Goal: Book appointment/travel/reservation

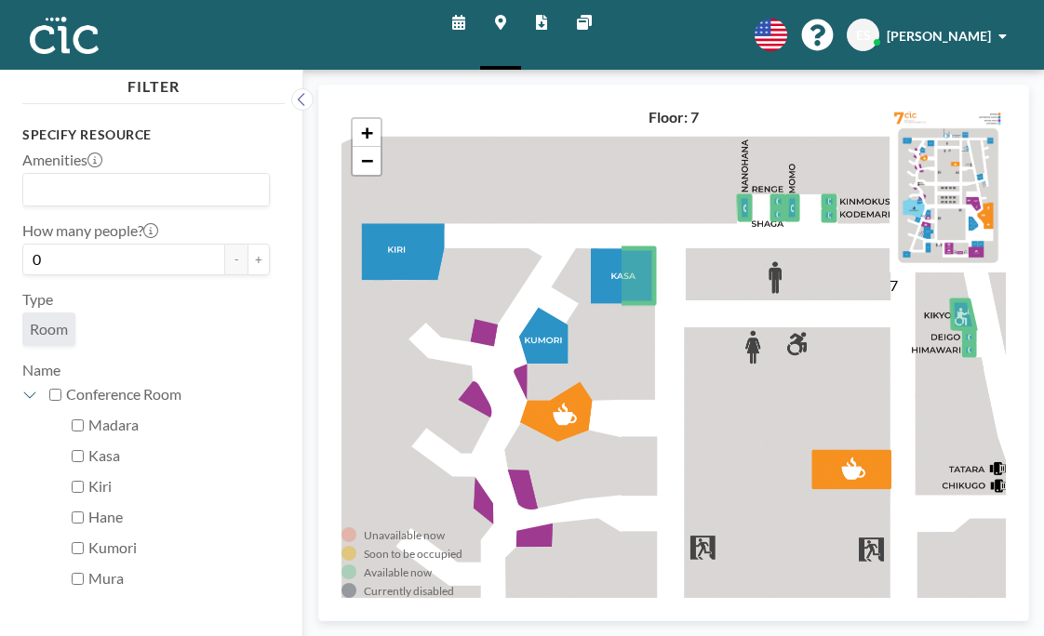
drag, startPoint x: 394, startPoint y: 344, endPoint x: 772, endPoint y: 328, distance: 379.0
click at [772, 328] on div "+ −" at bounding box center [673, 353] width 664 height 490
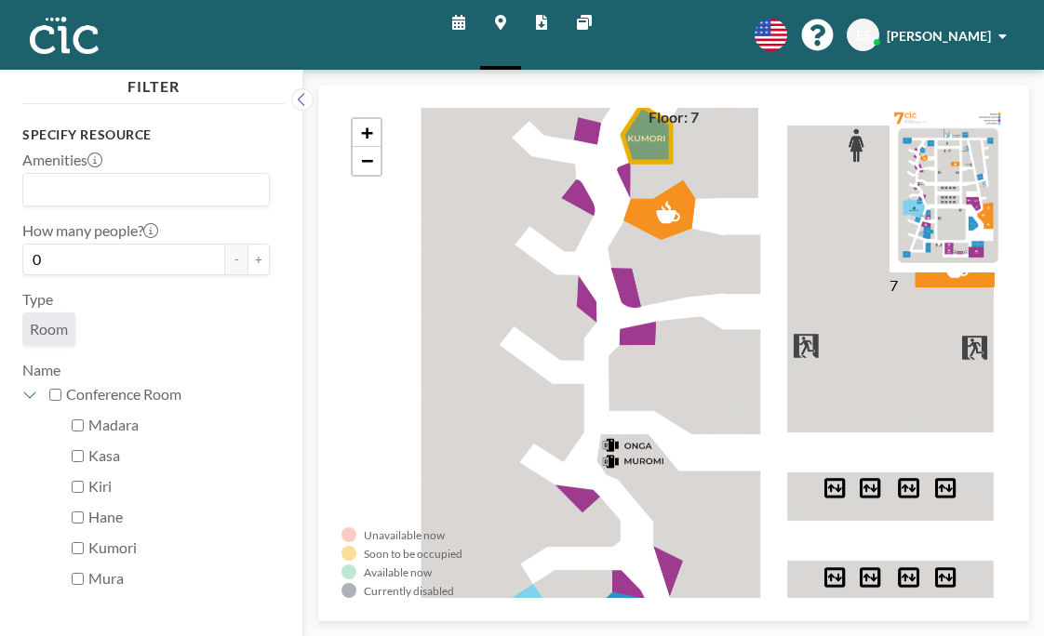
drag, startPoint x: 579, startPoint y: 408, endPoint x: 655, endPoint y: 214, distance: 208.9
click at [655, 214] on div "+ −" at bounding box center [673, 353] width 664 height 490
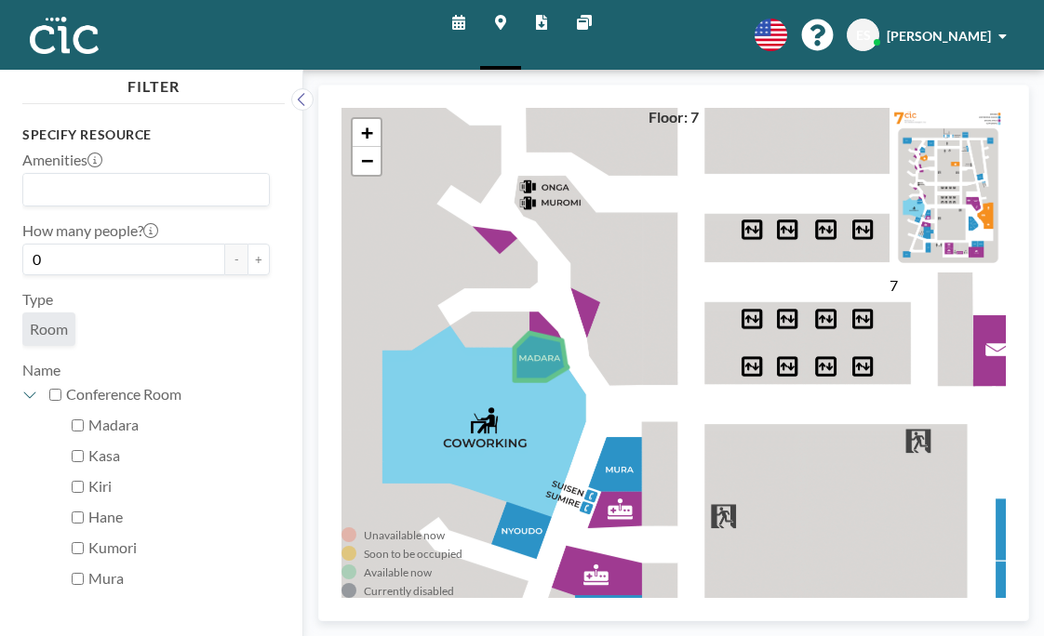
drag, startPoint x: 700, startPoint y: 405, endPoint x: 617, endPoint y: 146, distance: 271.6
click at [617, 146] on div "+ −" at bounding box center [673, 353] width 664 height 490
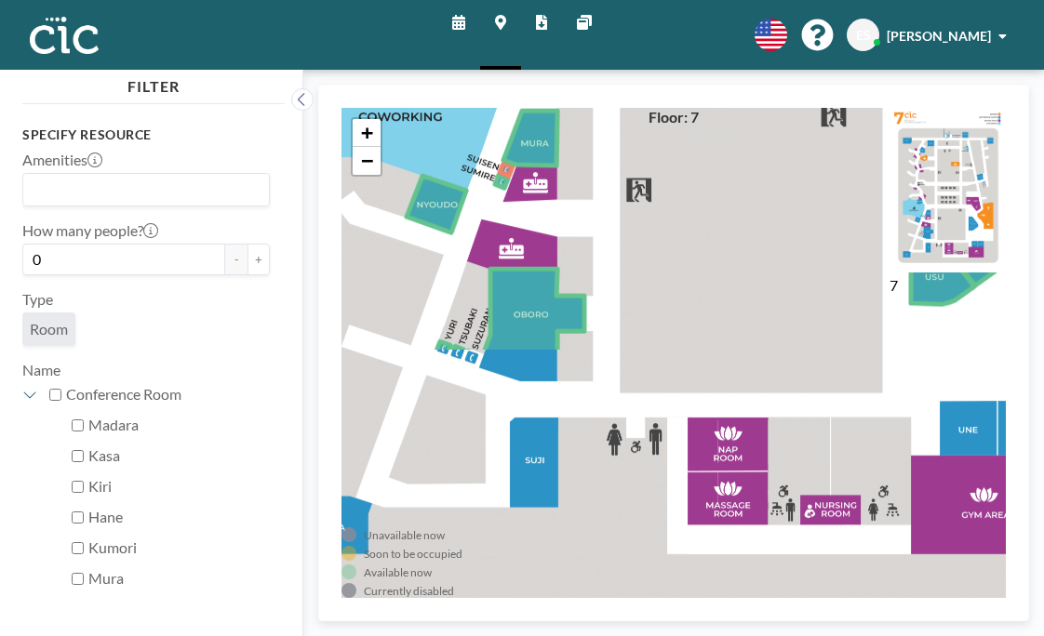
drag, startPoint x: 587, startPoint y: 412, endPoint x: 502, endPoint y: 86, distance: 337.3
click at [502, 86] on div "Unavailable now Soon to be occupied Available now Currently disabled 7 Floor: 7…" at bounding box center [673, 353] width 711 height 537
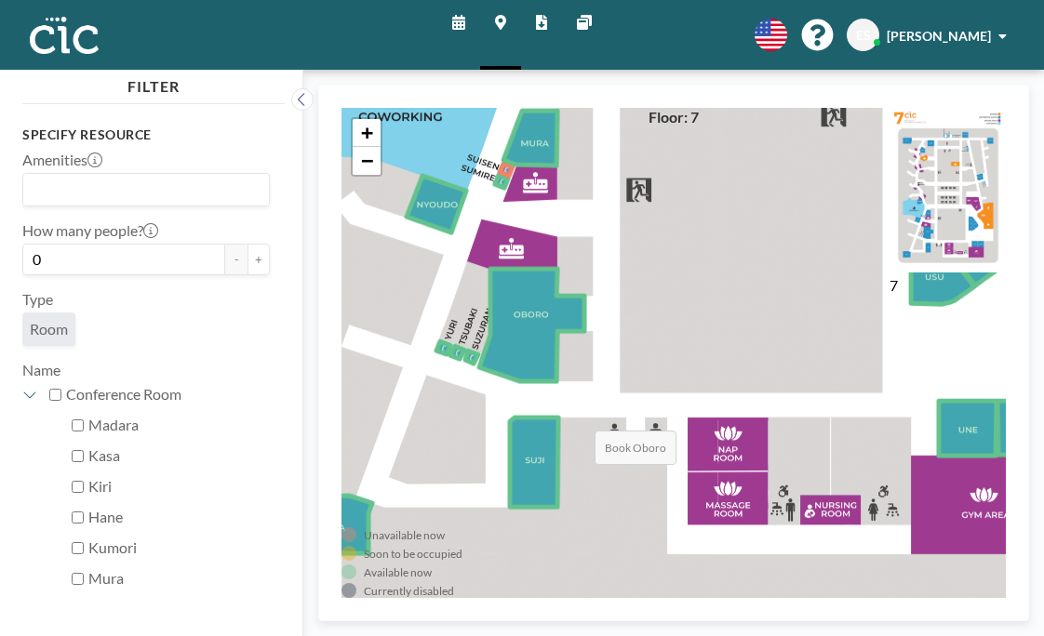
click at [479, 331] on icon at bounding box center [531, 325] width 105 height 113
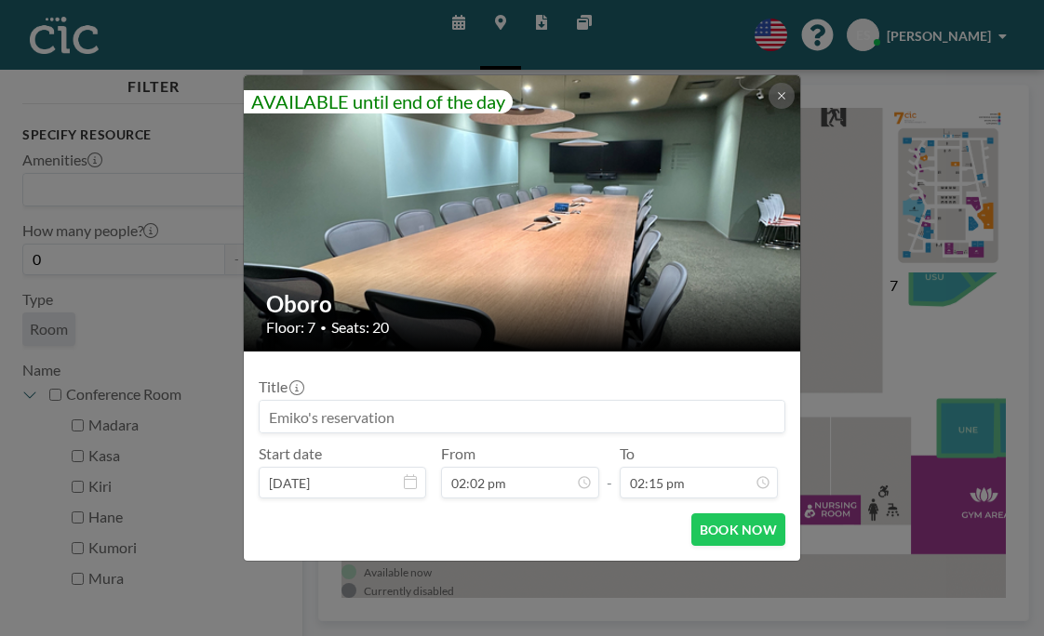
click at [736, 126] on img at bounding box center [523, 214] width 558 height 744
click at [597, 13] on div "AVAILABLE until end of the day Oboro Floor: 7 • Seats: 20 Title Start date [DAT…" at bounding box center [522, 318] width 1044 height 636
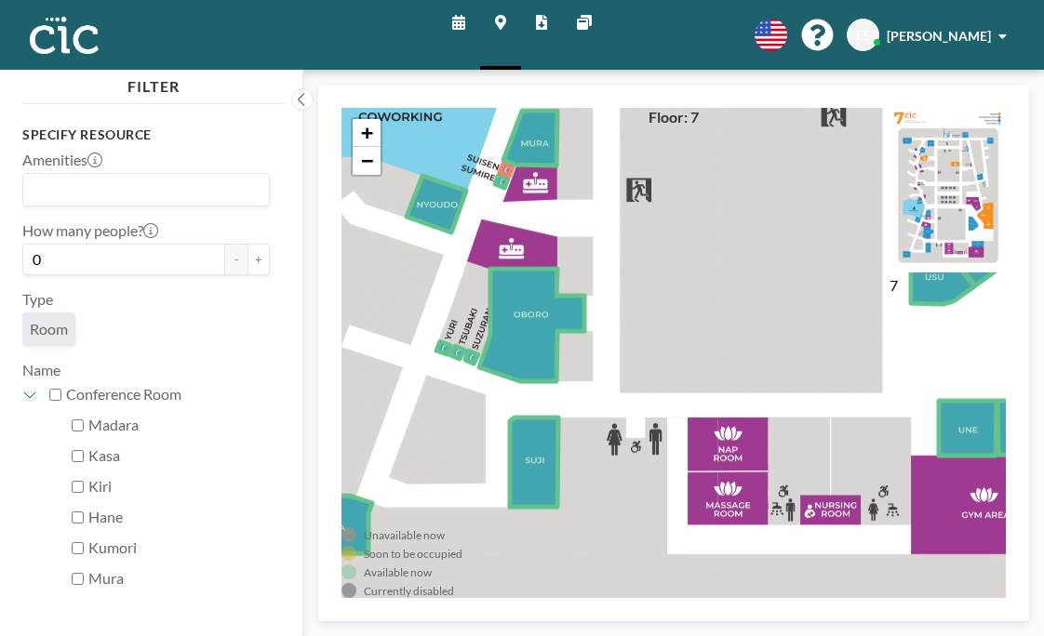
click at [577, 17] on icon at bounding box center [584, 22] width 15 height 15
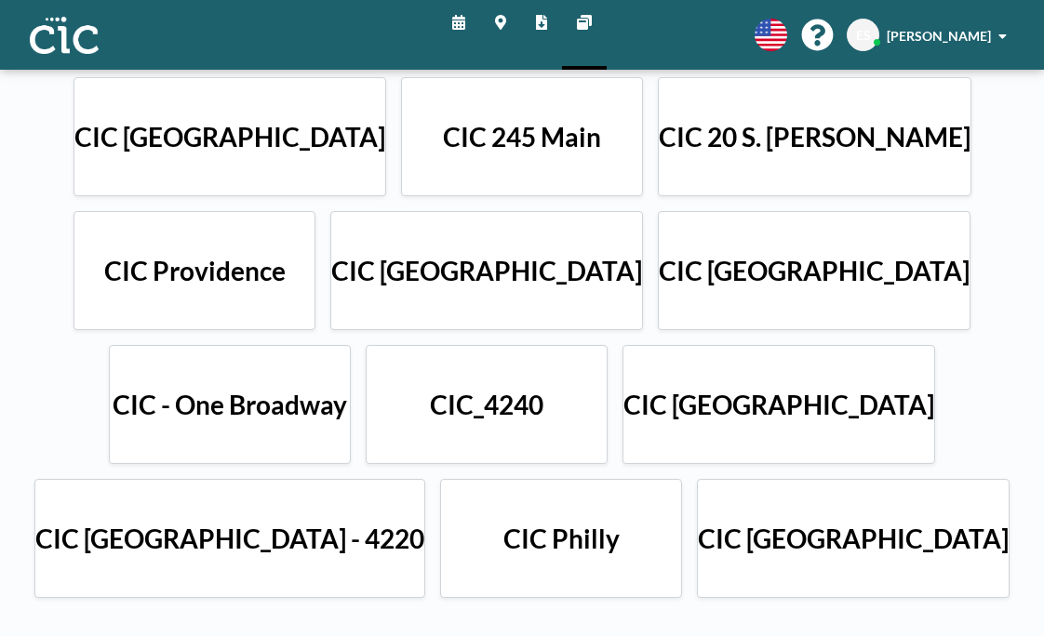
click at [714, 20] on div "Schedule Maps Reports Other sites English Polski 日本語 Española ES [PERSON_NAME]" at bounding box center [522, 35] width 1044 height 70
click at [124, 319] on div "CIC Rotterdam CIC 245 Main CIC 20 S. [PERSON_NAME] CIC Providence CIC [GEOGRAPH…" at bounding box center [522, 338] width 1044 height 536
click at [506, 19] on icon at bounding box center [500, 22] width 11 height 15
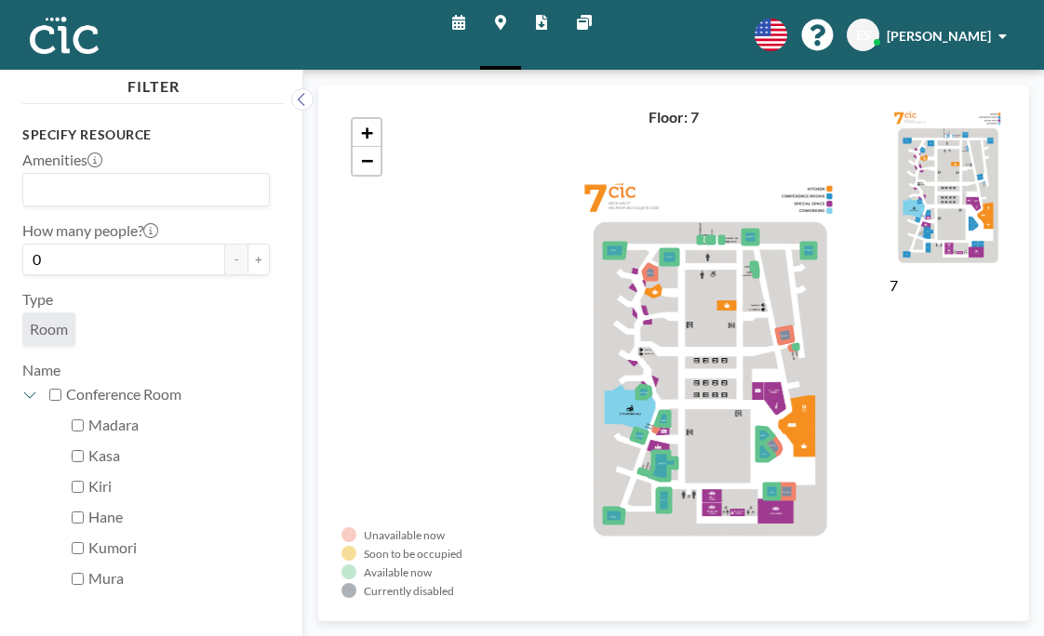
scroll to position [696, 0]
